Goal: Transaction & Acquisition: Obtain resource

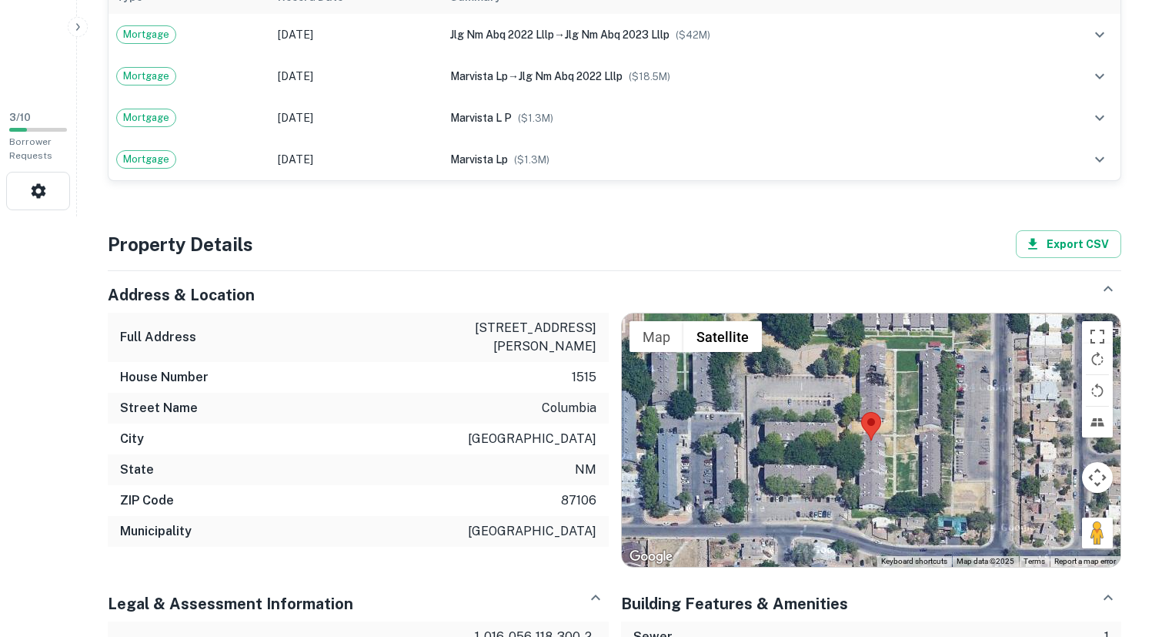
scroll to position [445, 0]
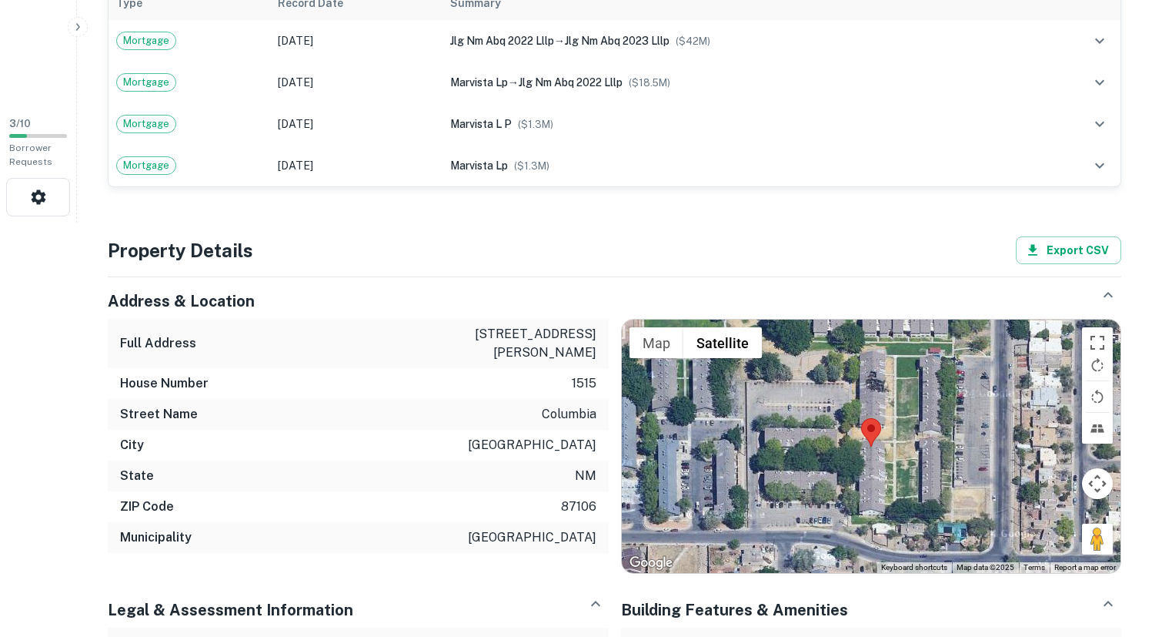
click at [645, 265] on div "Address & Location Full Address 1515 columbia dr se House Number 1515 Street Na…" at bounding box center [608, 419] width 1026 height 309
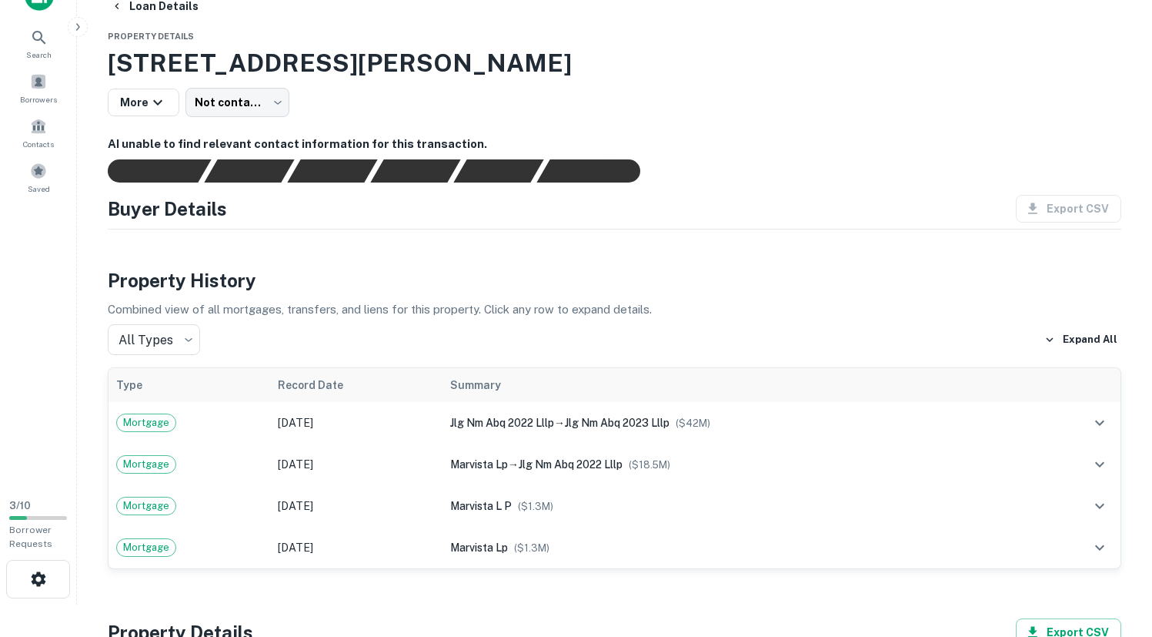
scroll to position [0, 0]
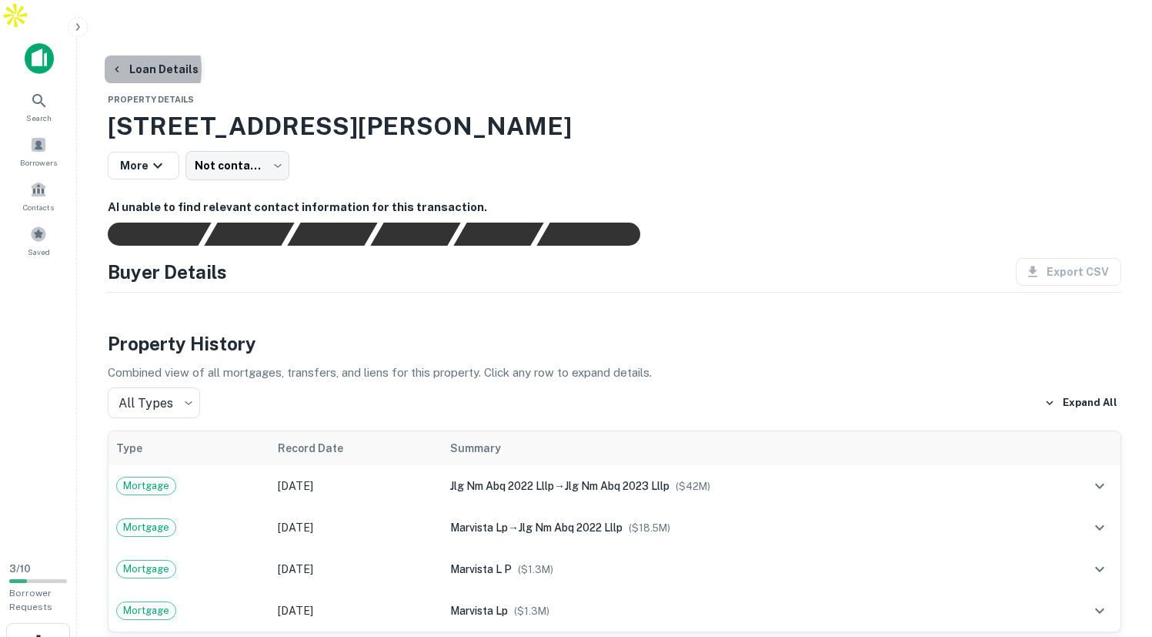
click at [117, 63] on icon "button" at bounding box center [117, 69] width 12 height 12
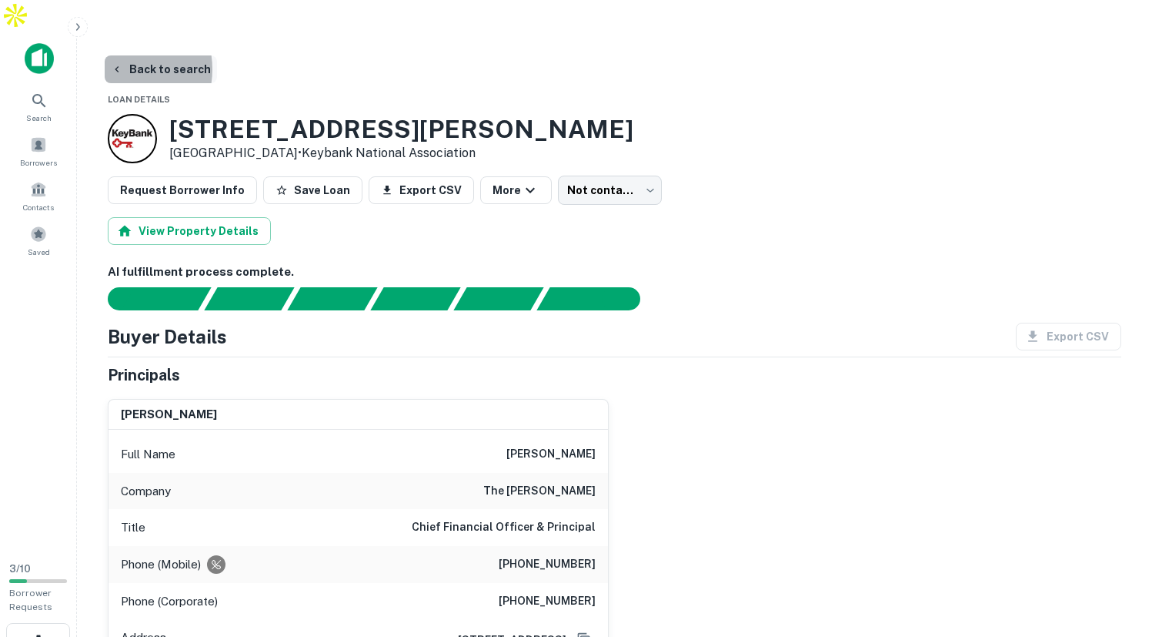
click at [117, 63] on icon "button" at bounding box center [117, 69] width 12 height 12
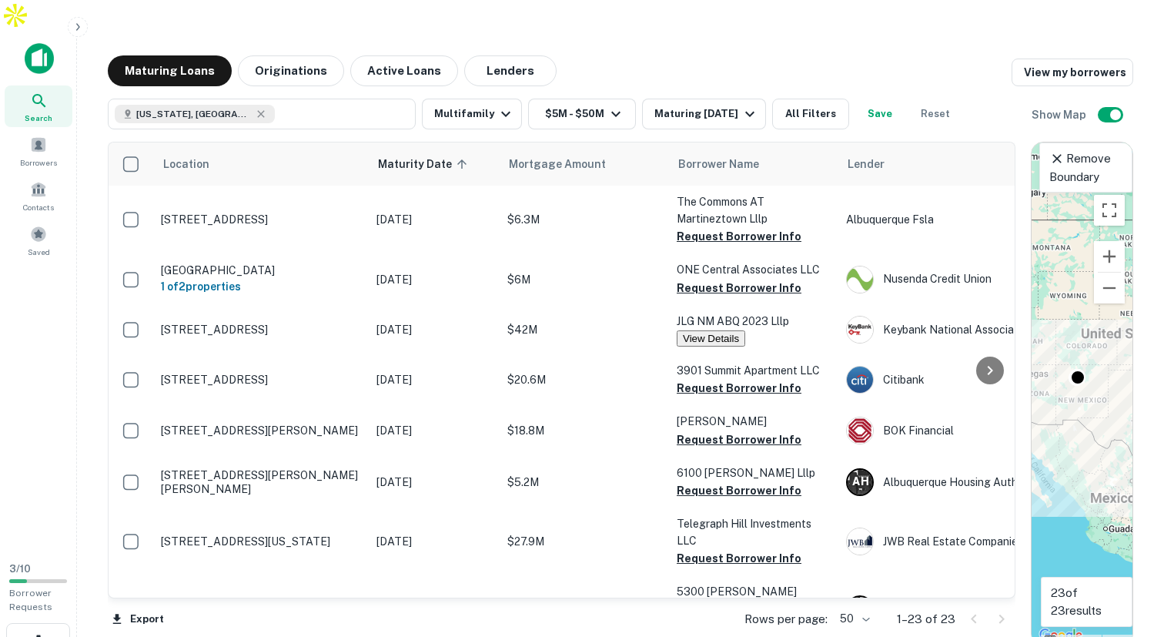
click at [42, 94] on icon at bounding box center [38, 100] width 13 height 13
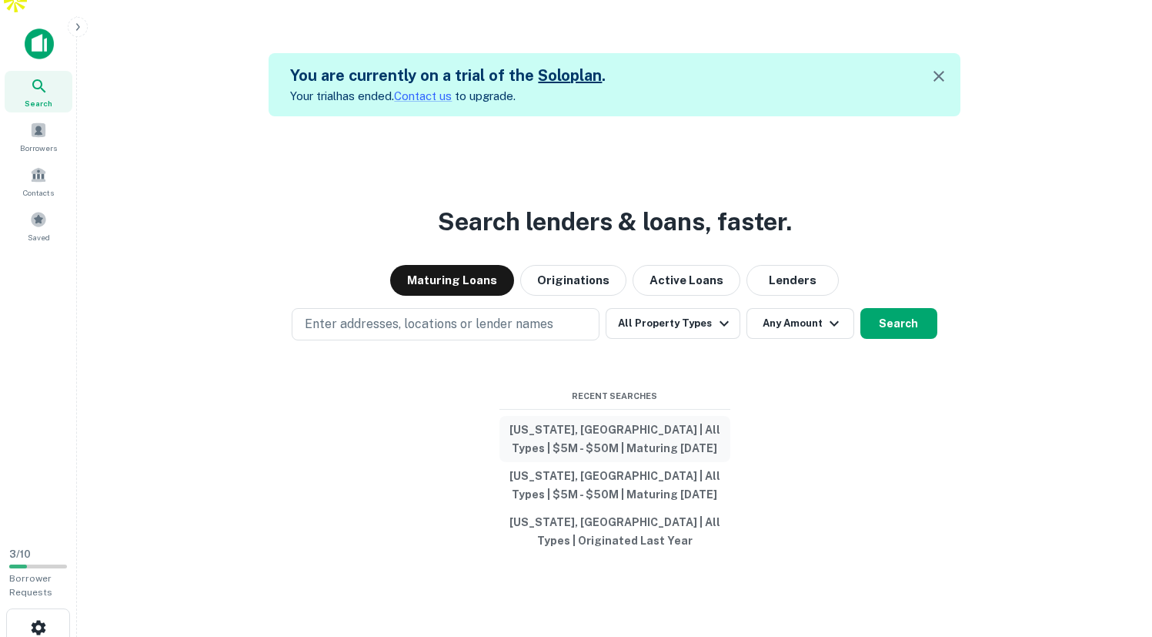
scroll to position [25, 0]
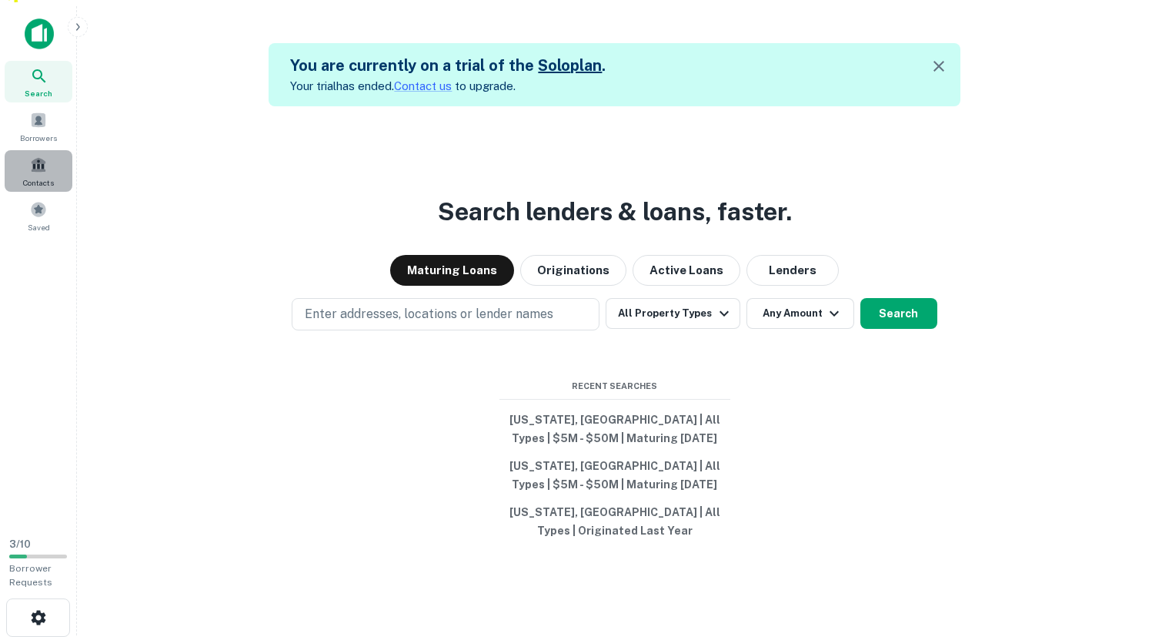
click at [37, 156] on span at bounding box center [38, 164] width 17 height 17
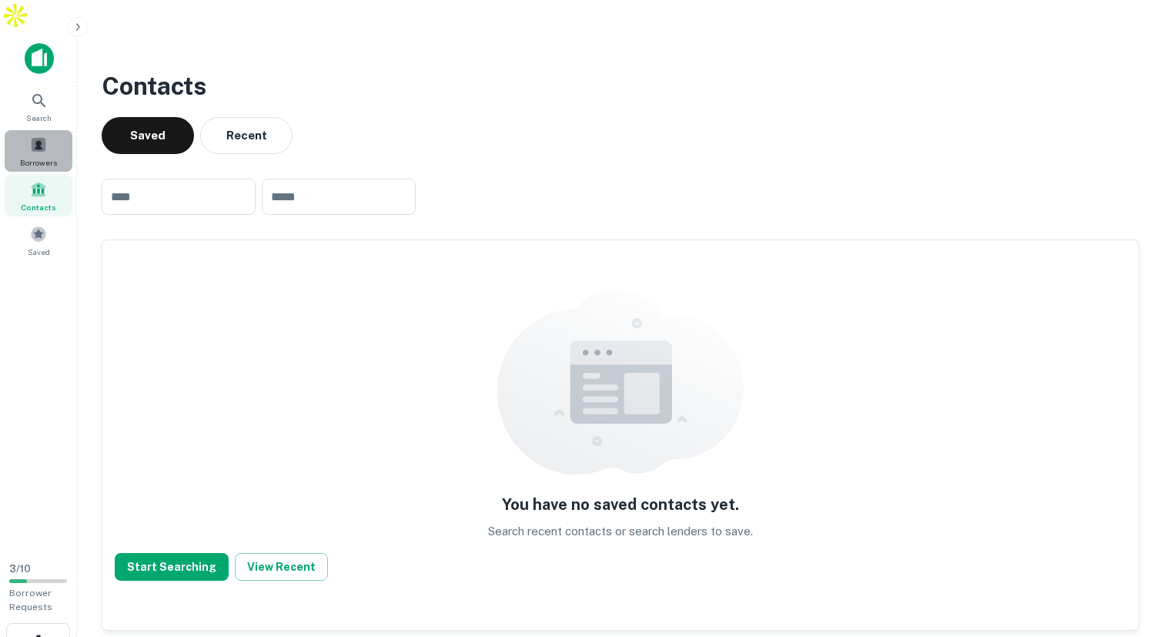
click at [42, 136] on span at bounding box center [38, 144] width 17 height 17
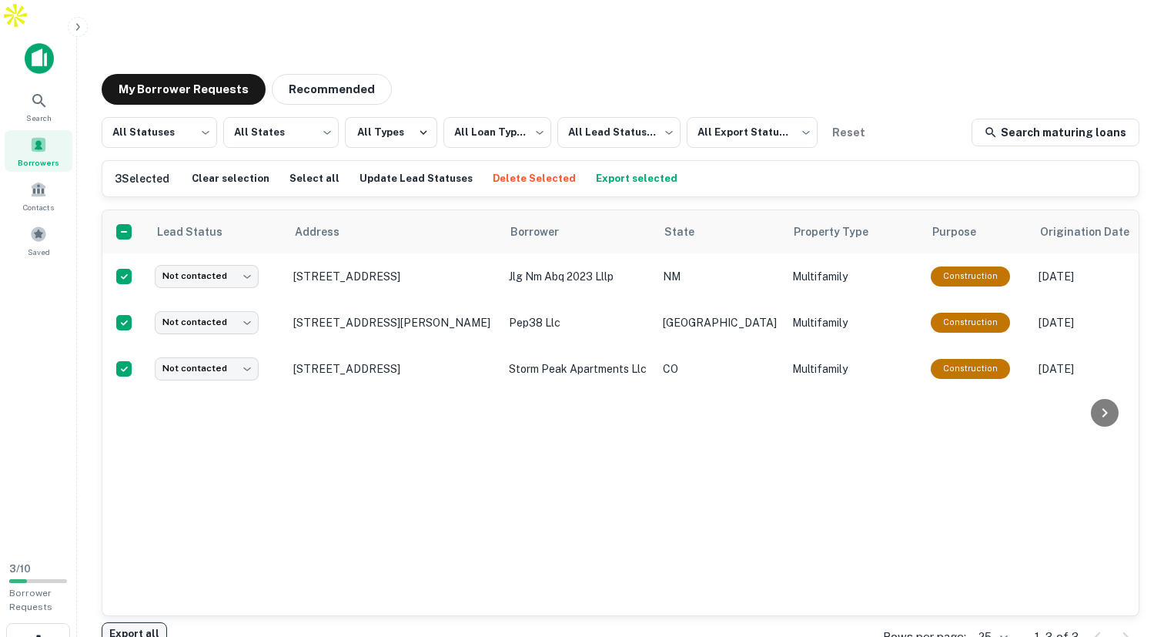
click at [139, 622] on button "Export all" at bounding box center [134, 633] width 65 height 23
click at [499, 476] on div "Lead Status Address Borrower State Property Type Purpose Origination Date Matur…" at bounding box center [620, 412] width 1036 height 405
click at [323, 74] on button "Recommended" at bounding box center [332, 89] width 120 height 31
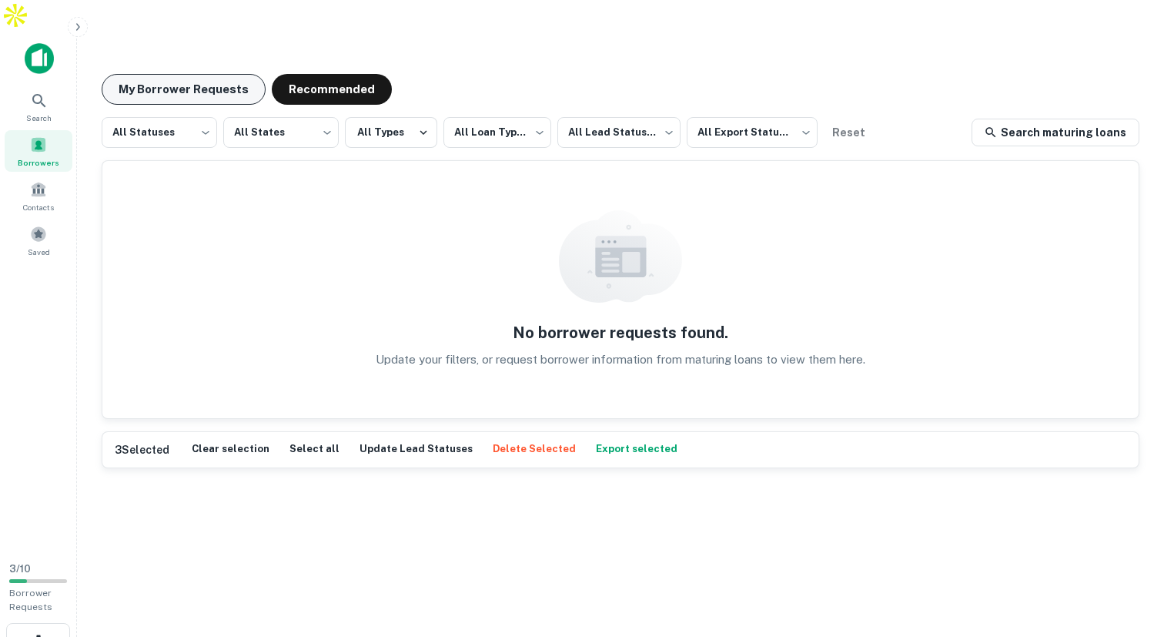
click at [169, 74] on button "My Borrower Requests" at bounding box center [184, 89] width 164 height 31
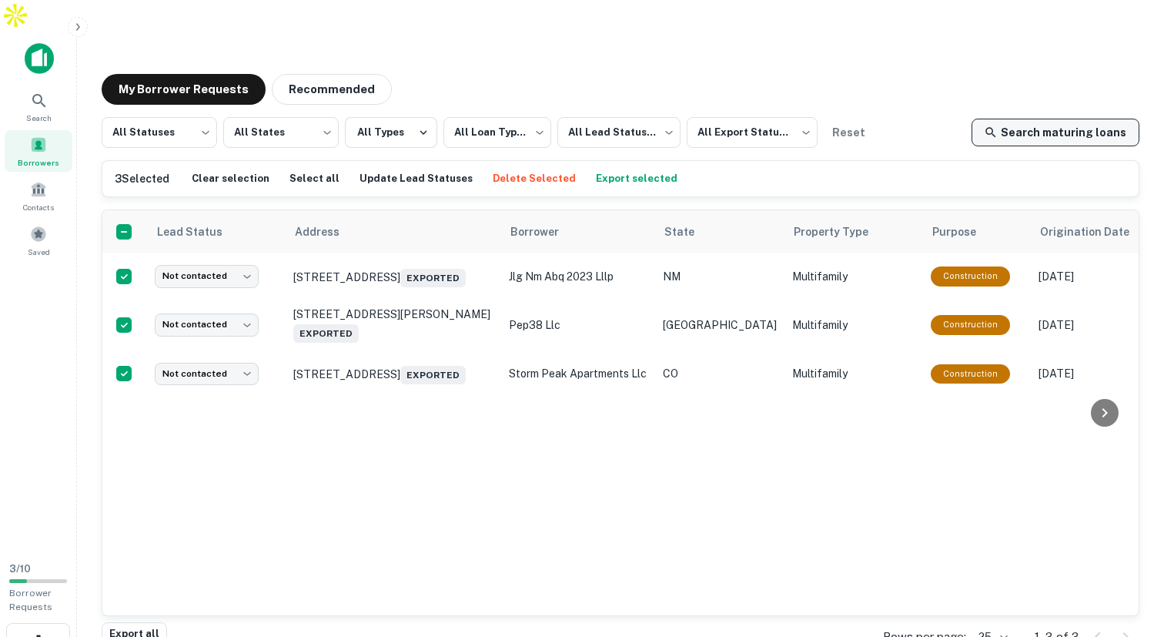
click at [1047, 119] on link "Search maturing loans" at bounding box center [1055, 133] width 168 height 28
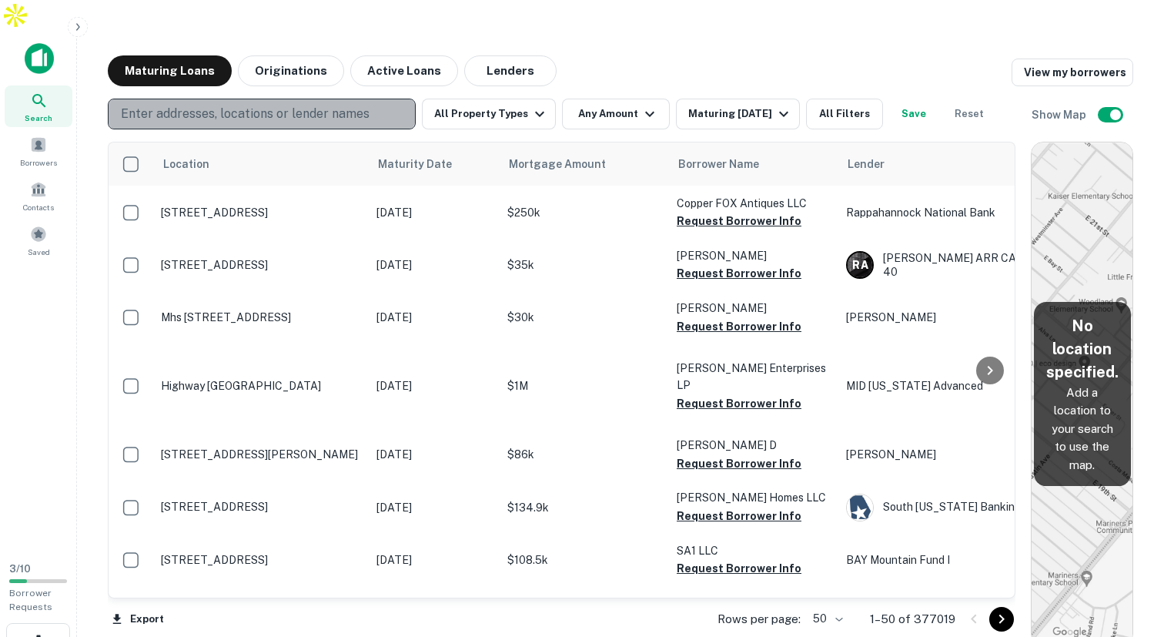
click at [265, 105] on p "Enter addresses, locations or lender names" at bounding box center [245, 114] width 249 height 18
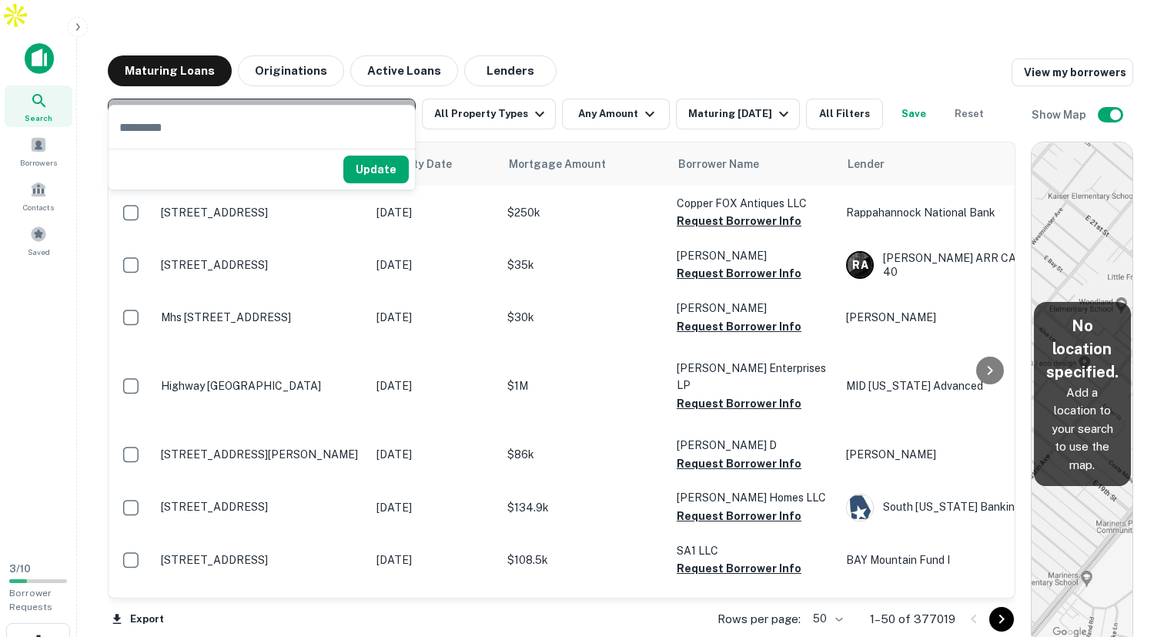
click at [265, 105] on p "Enter addresses, locations or lender names" at bounding box center [245, 114] width 249 height 18
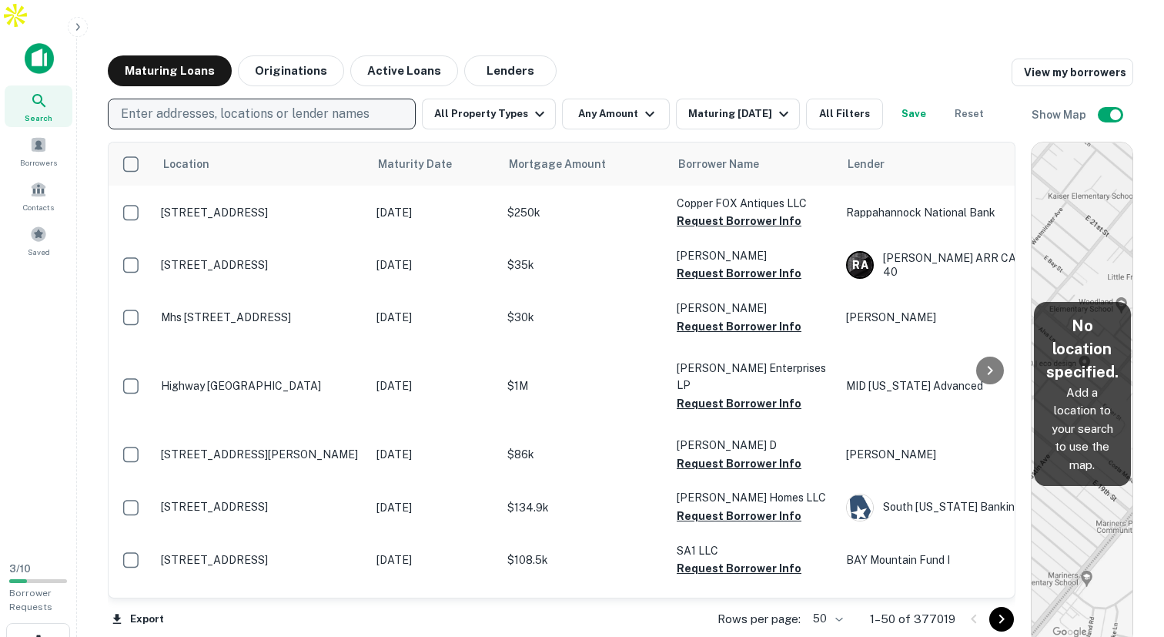
click at [265, 105] on p "Enter addresses, locations or lender names" at bounding box center [245, 114] width 249 height 18
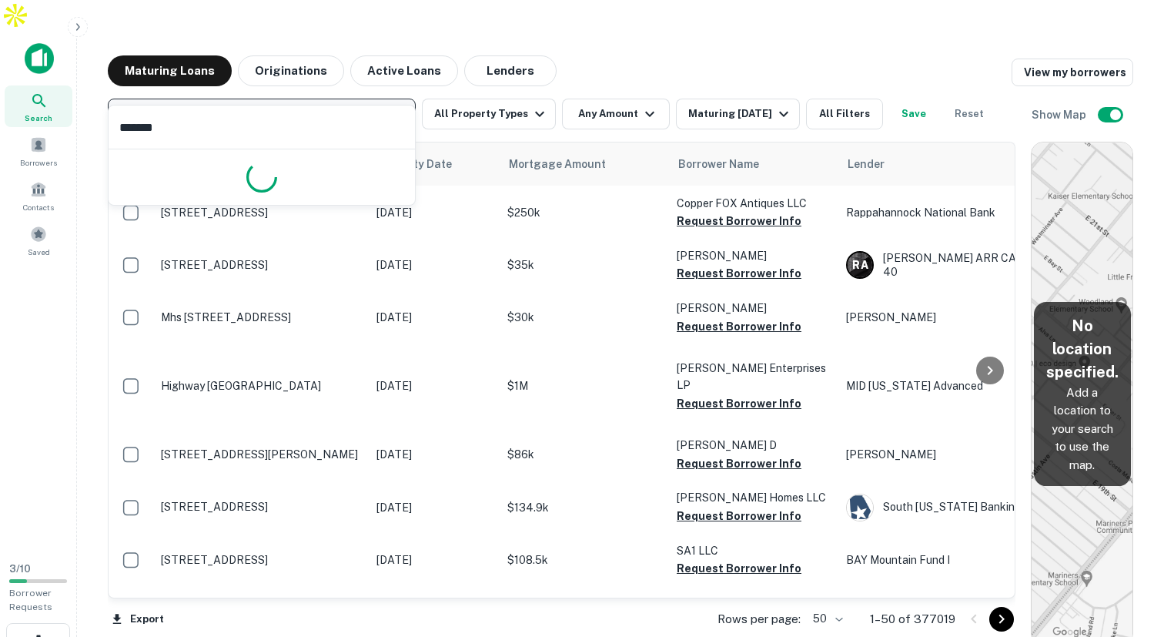
type input "********"
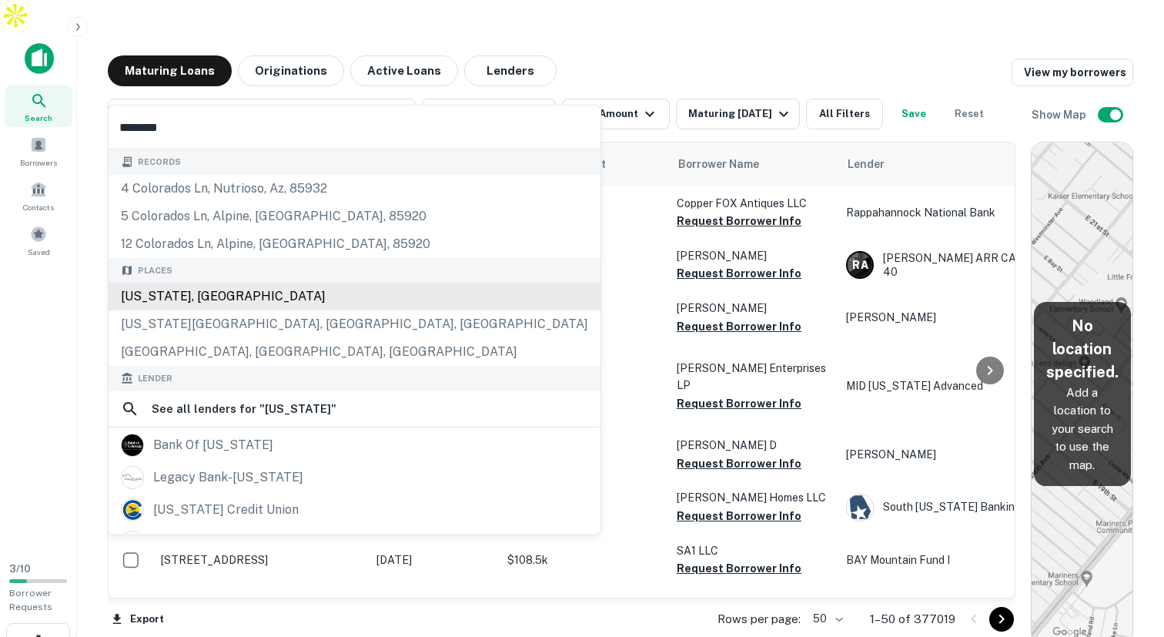
click at [193, 296] on div "[US_STATE], [GEOGRAPHIC_DATA]" at bounding box center [355, 297] width 492 height 28
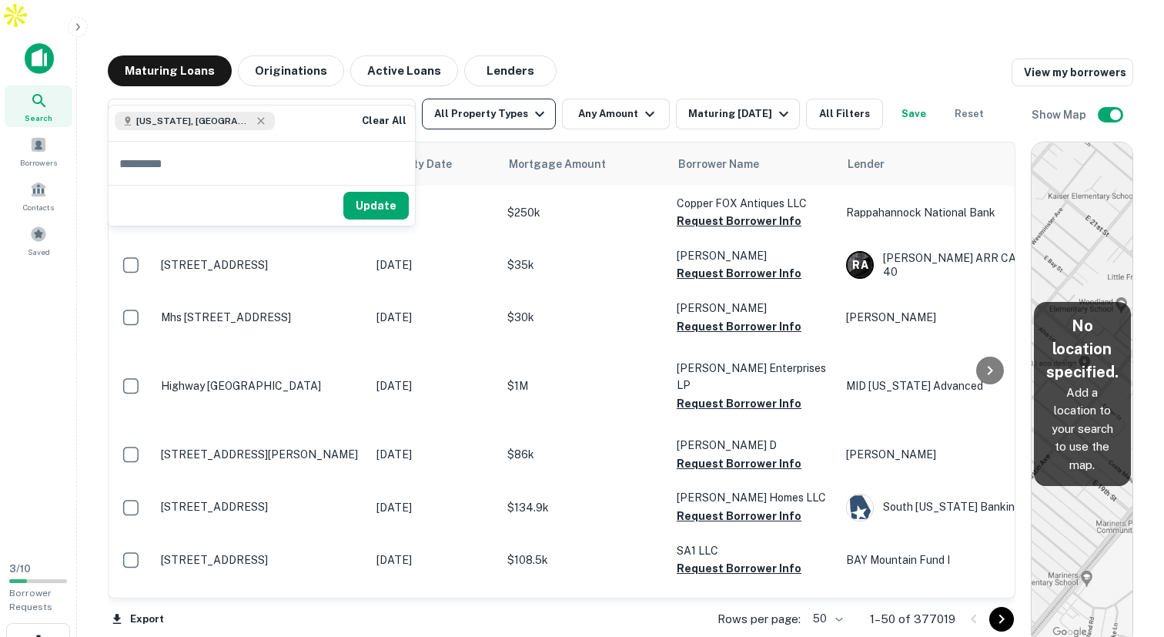
click at [499, 99] on button "All Property Types" at bounding box center [489, 114] width 134 height 31
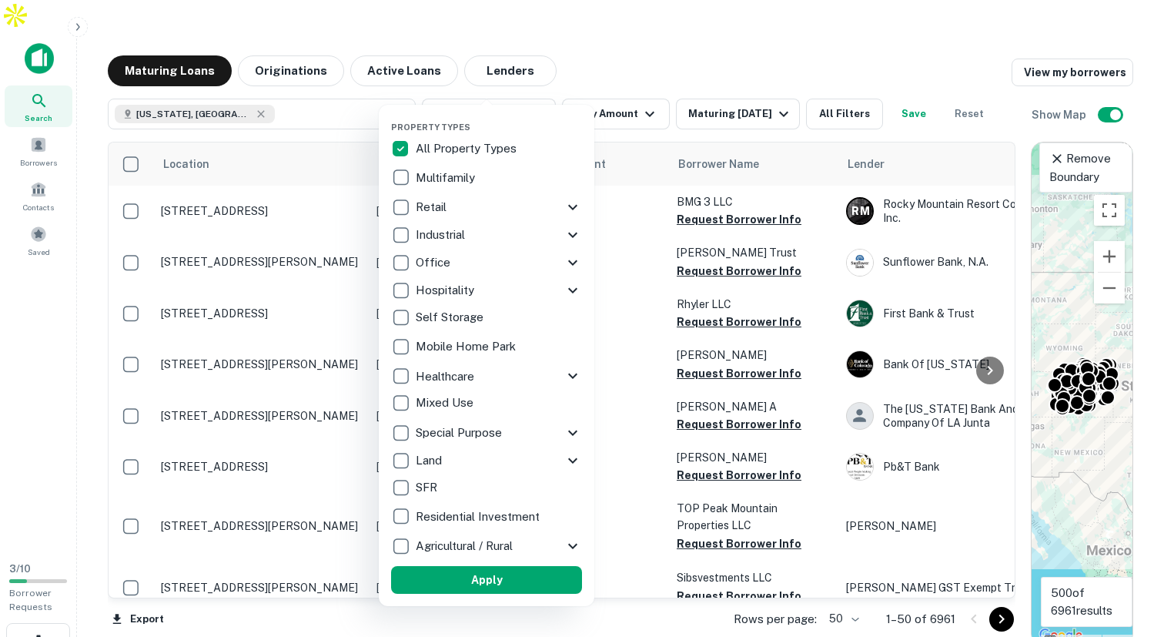
click at [450, 178] on p "Multifamily" at bounding box center [447, 178] width 62 height 18
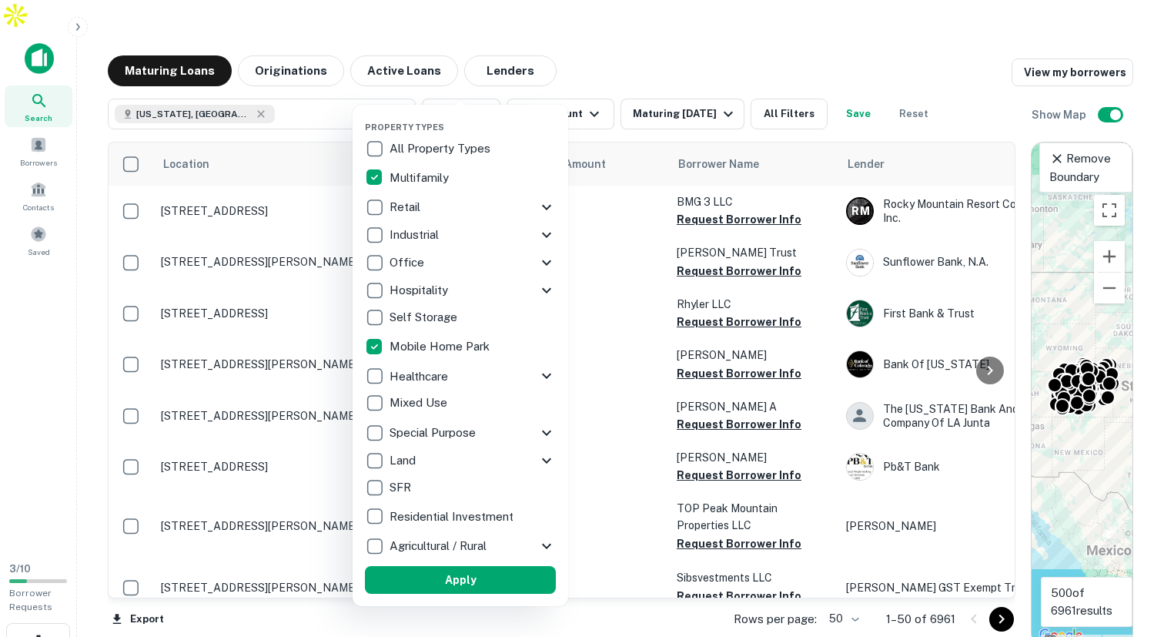
click at [583, 85] on div at bounding box center [582, 318] width 1164 height 637
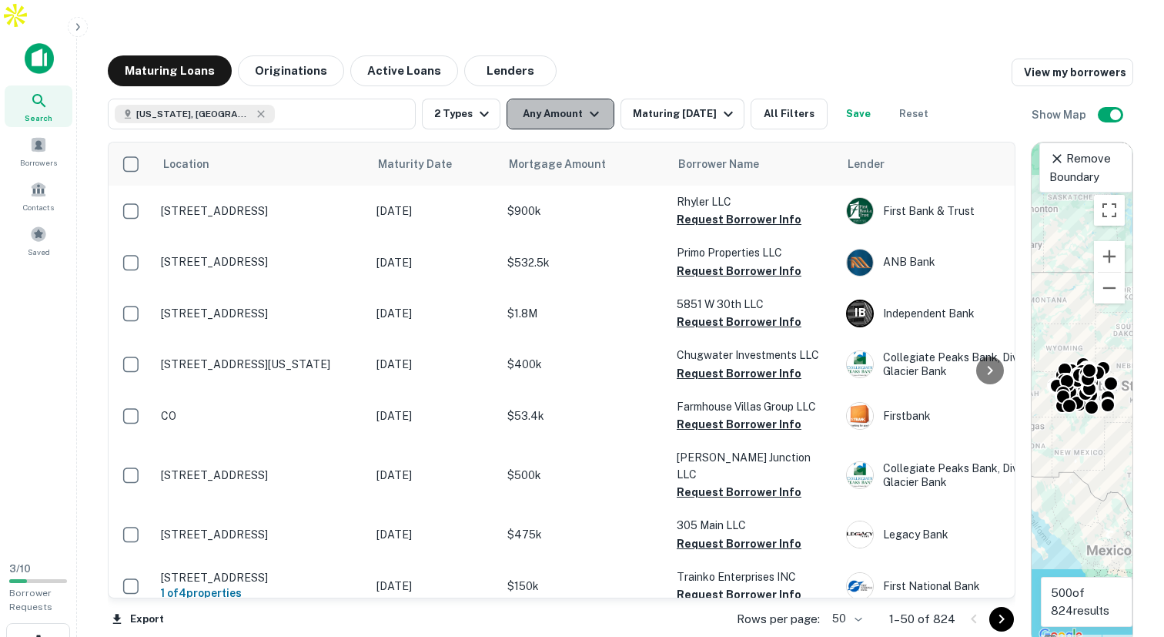
click at [591, 105] on icon "button" at bounding box center [594, 114] width 18 height 18
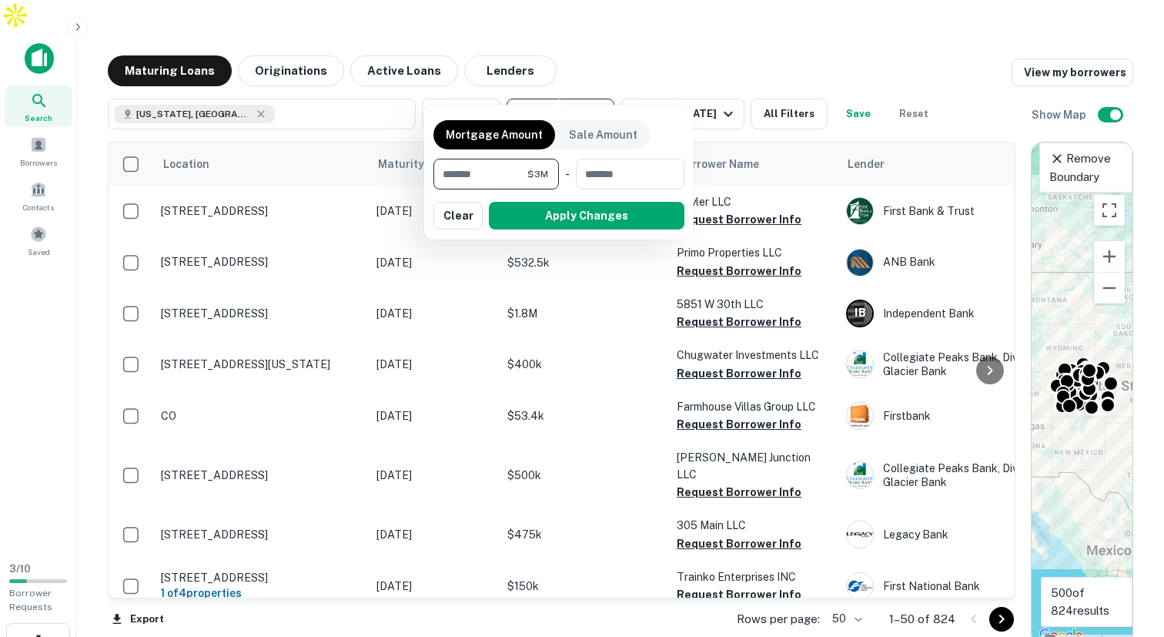
type input "*******"
type input "********"
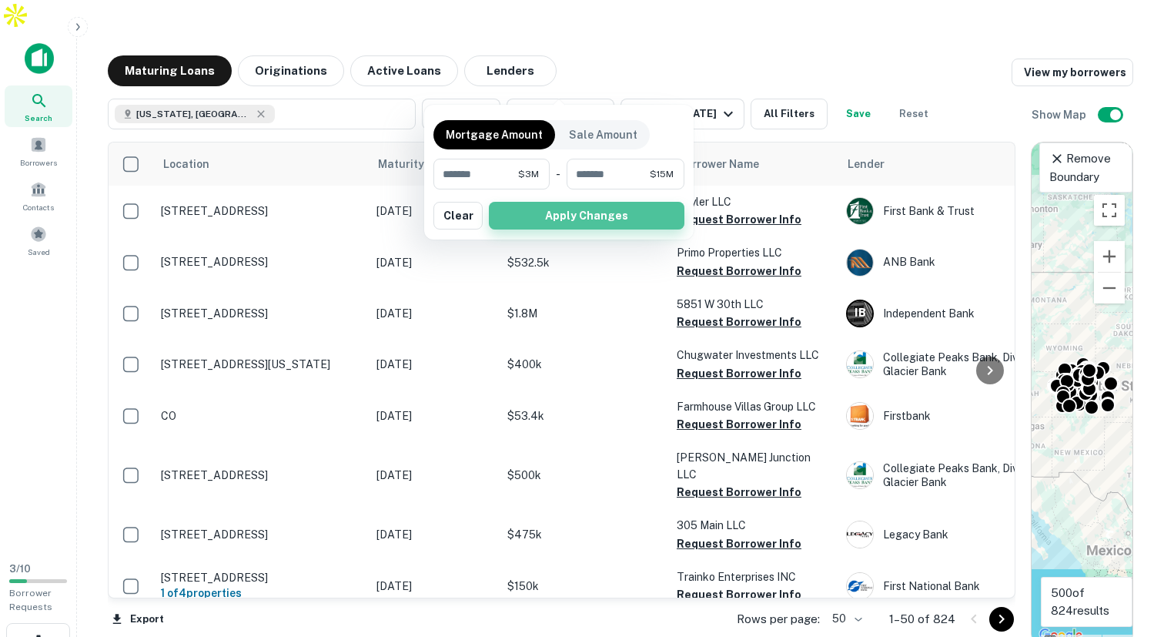
click at [580, 219] on button "Apply Changes" at bounding box center [587, 216] width 196 height 28
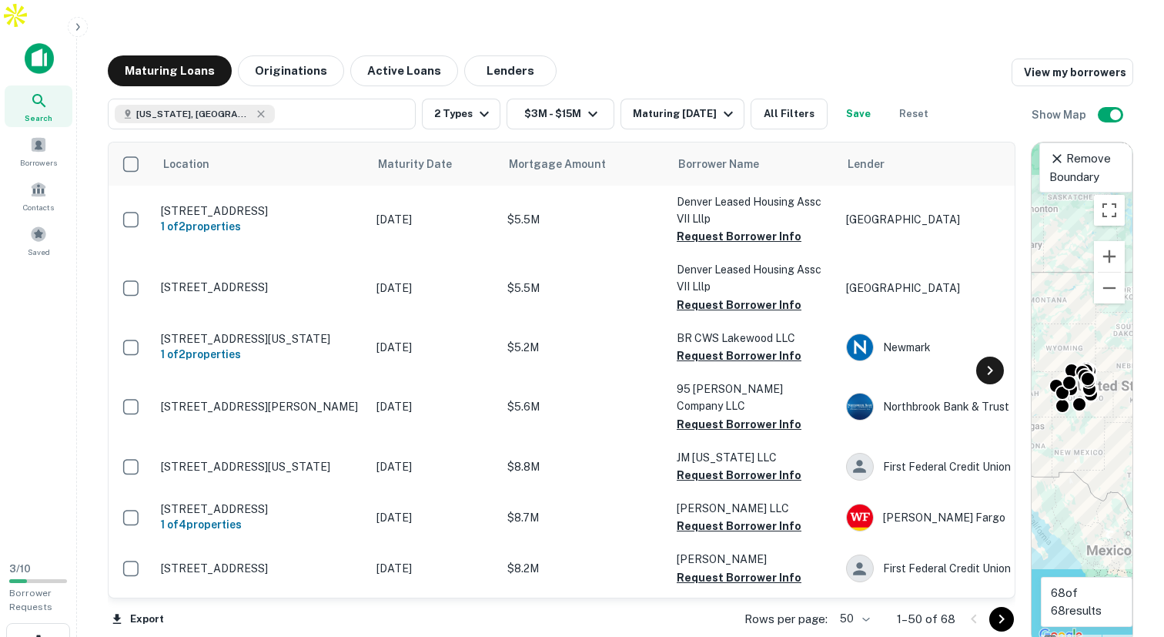
click at [988, 361] on icon at bounding box center [990, 370] width 18 height 18
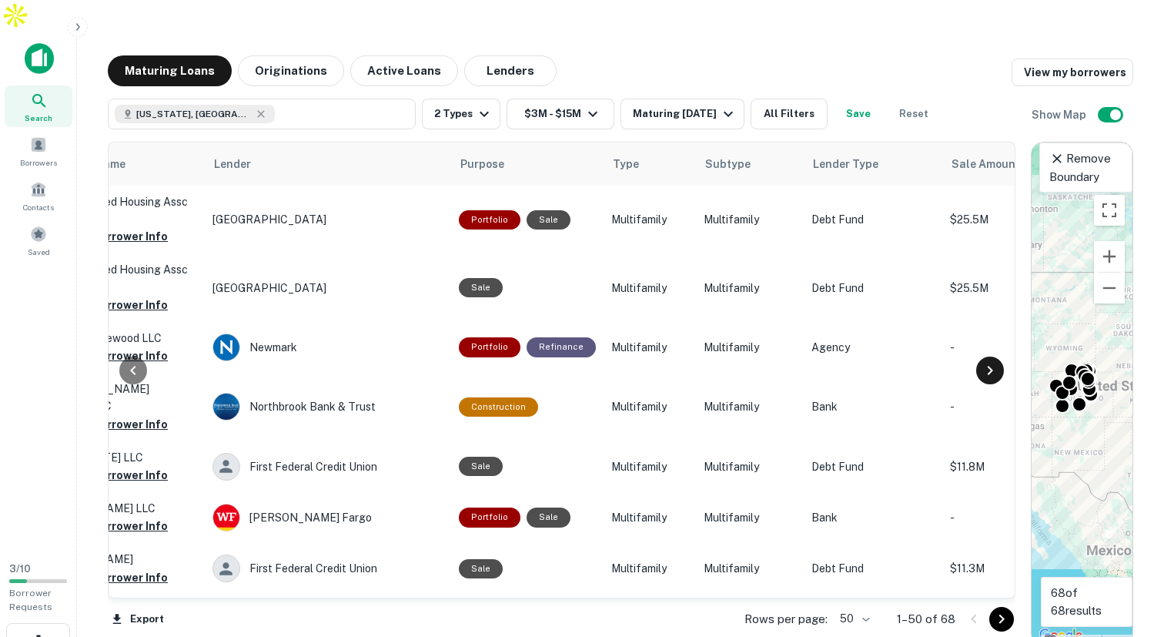
scroll to position [0, 647]
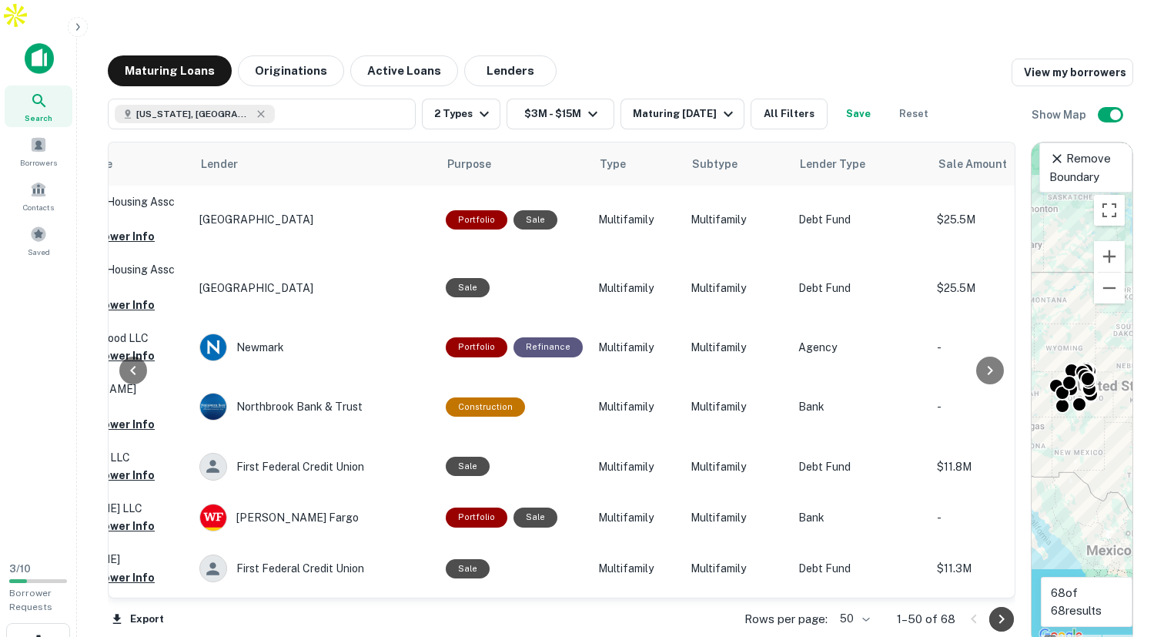
click at [1003, 614] on icon "Go to next page" at bounding box center [1001, 618] width 5 height 9
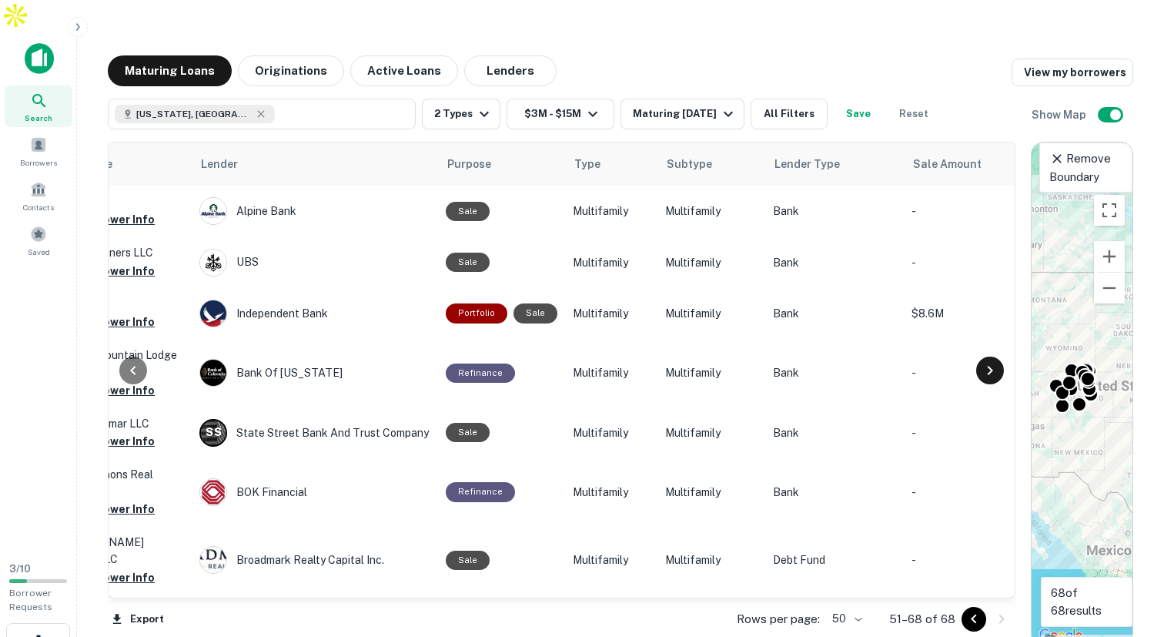
click at [986, 361] on icon at bounding box center [990, 370] width 18 height 18
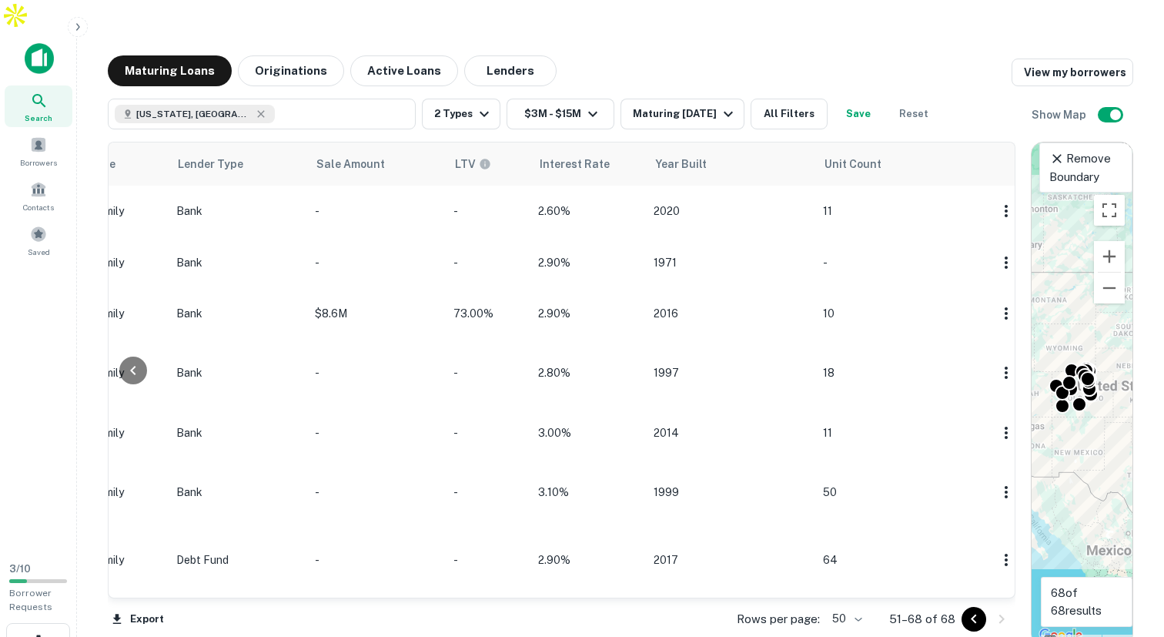
scroll to position [0, 1262]
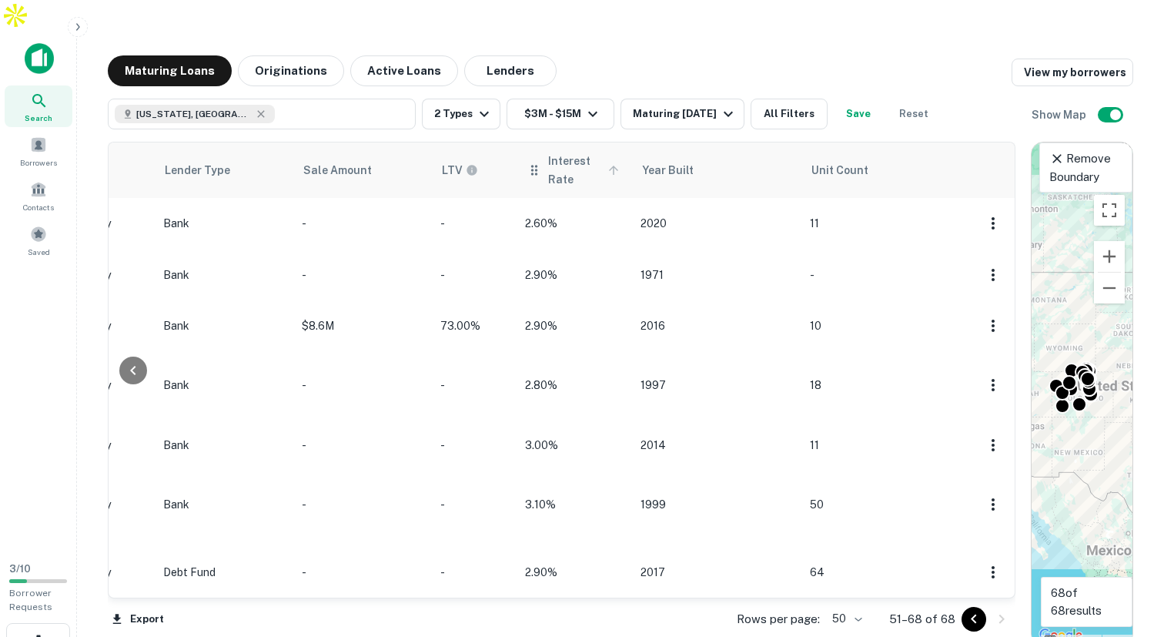
click at [607, 163] on icon at bounding box center [614, 170] width 14 height 14
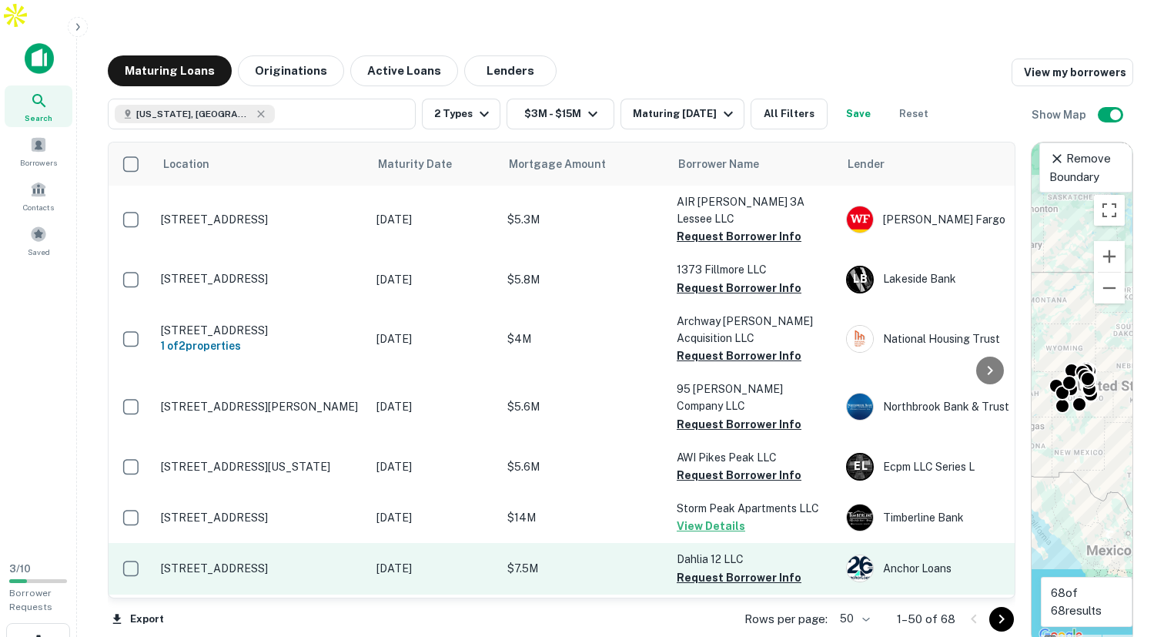
click at [229, 561] on p "[STREET_ADDRESS]" at bounding box center [261, 568] width 200 height 14
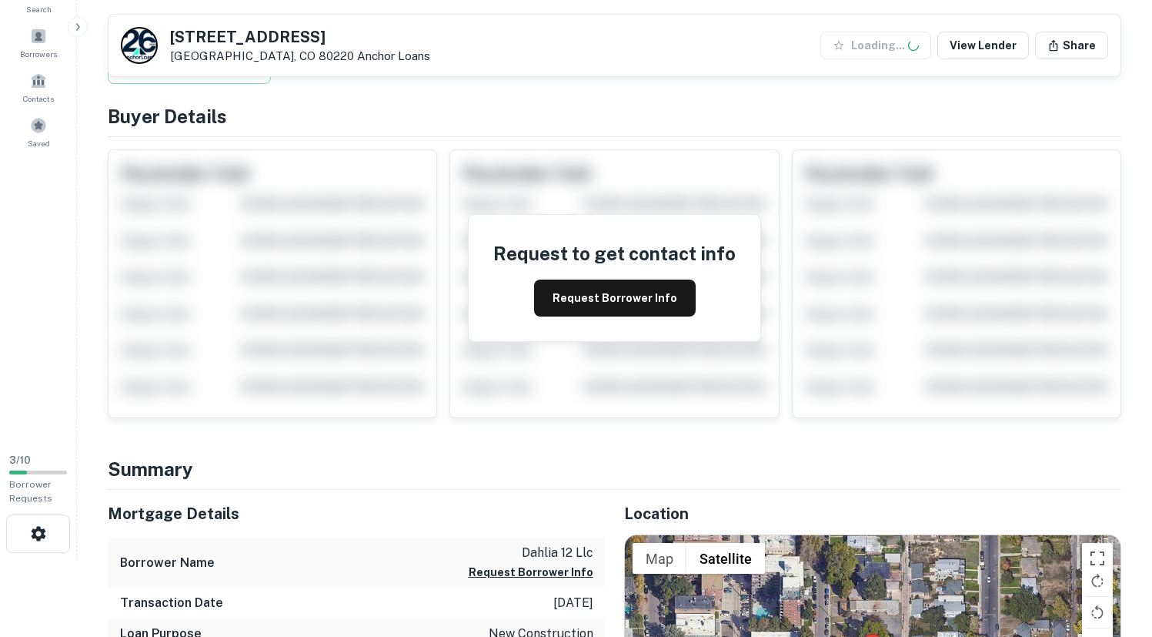
scroll to position [186, 0]
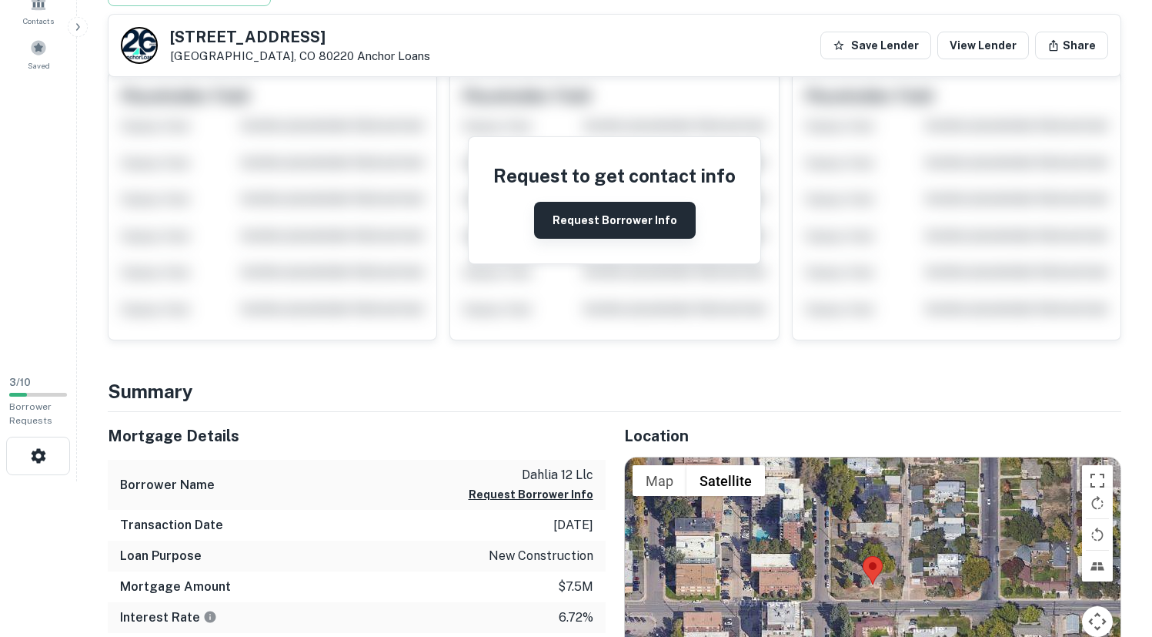
click at [574, 202] on button "Request Borrower Info" at bounding box center [615, 220] width 162 height 37
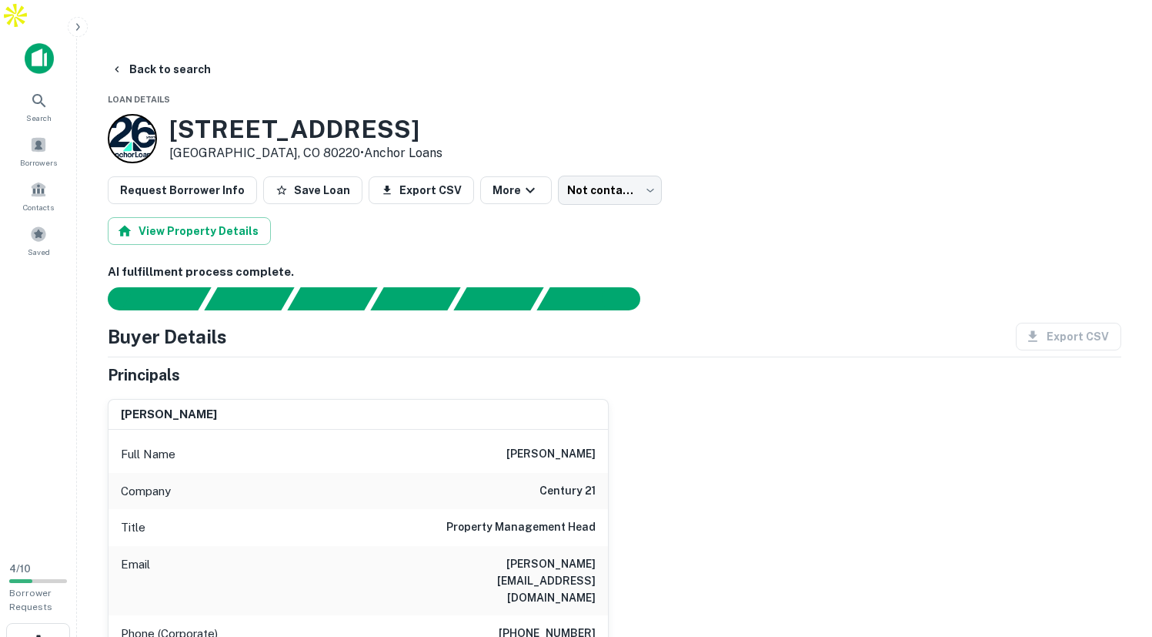
scroll to position [0, 0]
